Goal: Information Seeking & Learning: Learn about a topic

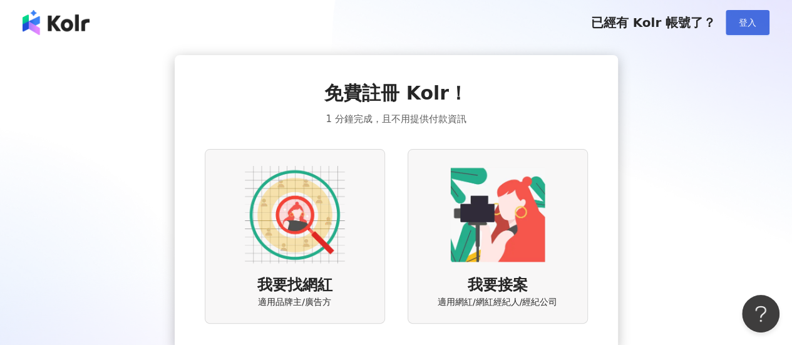
click at [741, 19] on span "登入" at bounding box center [748, 23] width 18 height 10
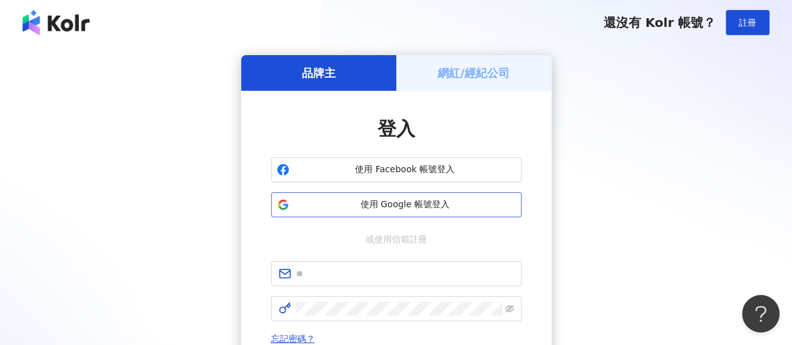
click at [443, 210] on span "使用 Google 帳號登入" at bounding box center [405, 204] width 222 height 13
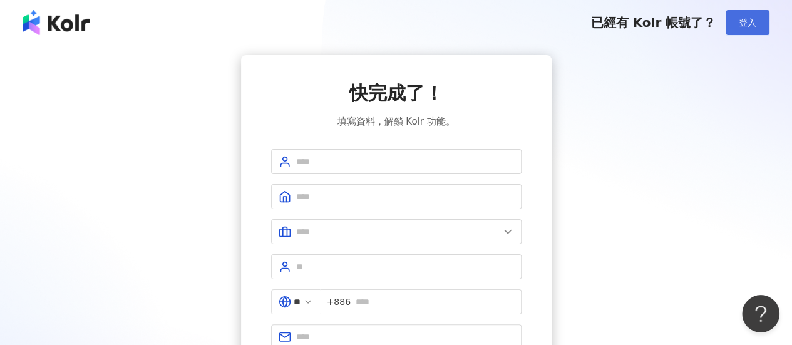
click at [740, 28] on span "登入" at bounding box center [748, 23] width 18 height 10
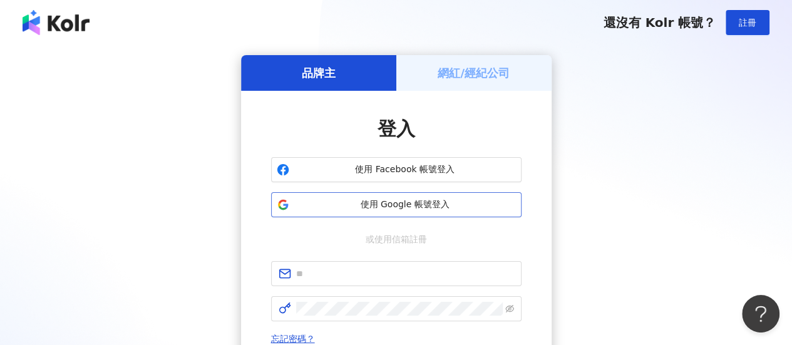
click at [403, 209] on span "使用 Google 帳號登入" at bounding box center [405, 204] width 222 height 13
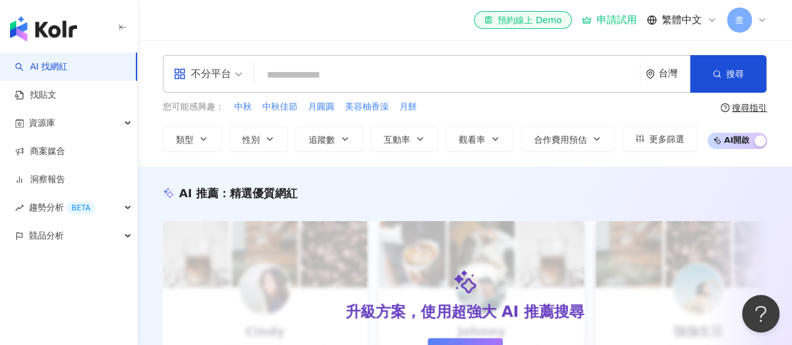
click at [366, 64] on body "AI 找網紅 找貼文 資源庫 商案媒合 洞察報告 趨勢分析 BETA 競品分析 el-icon-cs 預約線上 Demo 申請試用 繁體中文 查 不分平台 台…" at bounding box center [396, 172] width 792 height 345
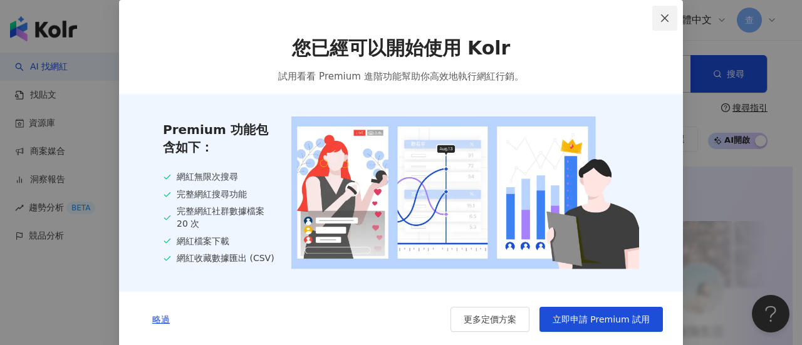
click at [666, 15] on span "Close" at bounding box center [664, 18] width 25 height 10
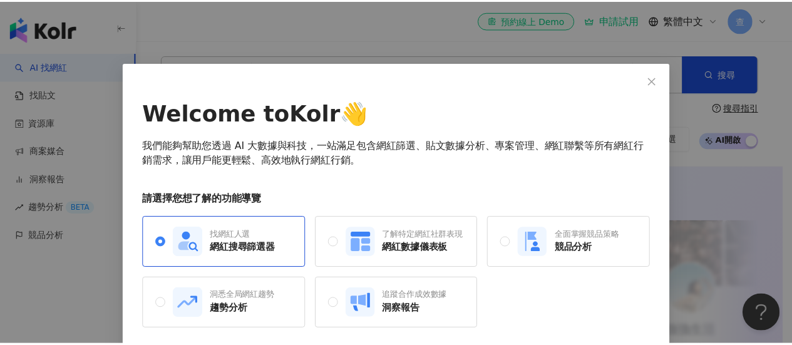
scroll to position [48, 0]
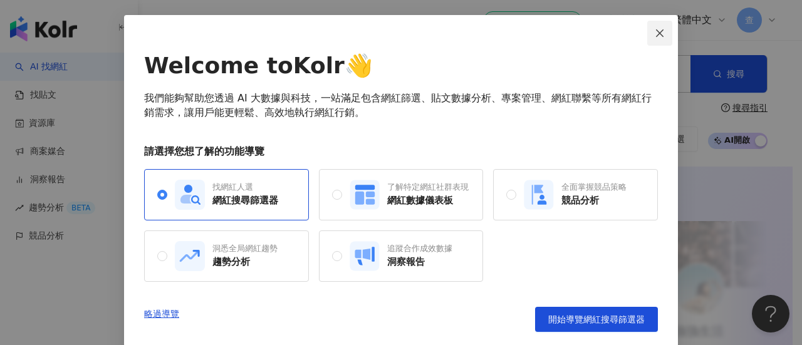
click at [660, 30] on span "Close" at bounding box center [659, 33] width 25 height 10
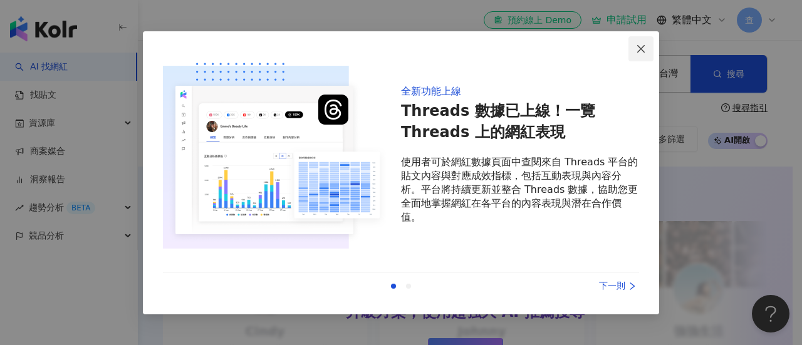
click at [643, 44] on icon "close" at bounding box center [641, 49] width 10 height 10
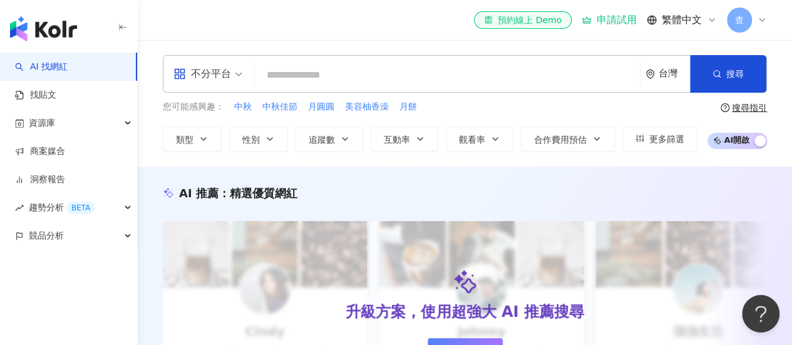
click at [515, 76] on input "search" at bounding box center [447, 75] width 375 height 24
paste input "*****"
type input "*****"
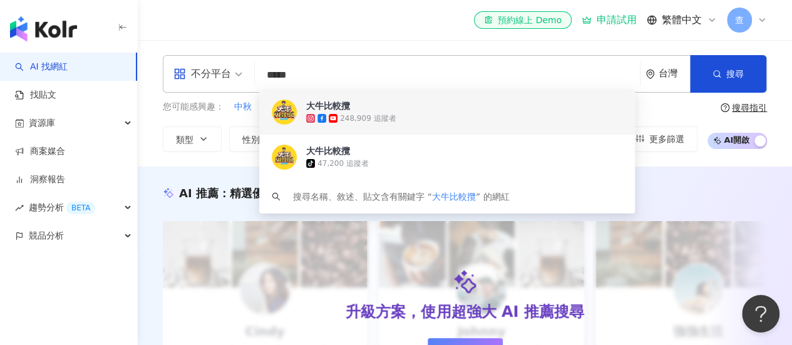
click at [468, 122] on div "248,909 追蹤者" at bounding box center [464, 118] width 316 height 13
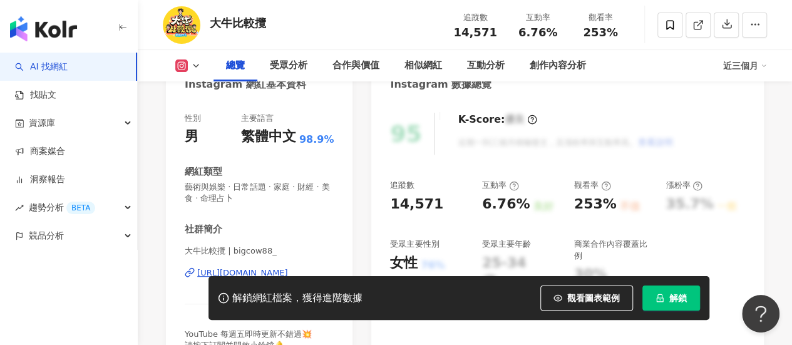
scroll to position [201, 0]
